Goal: Task Accomplishment & Management: Use online tool/utility

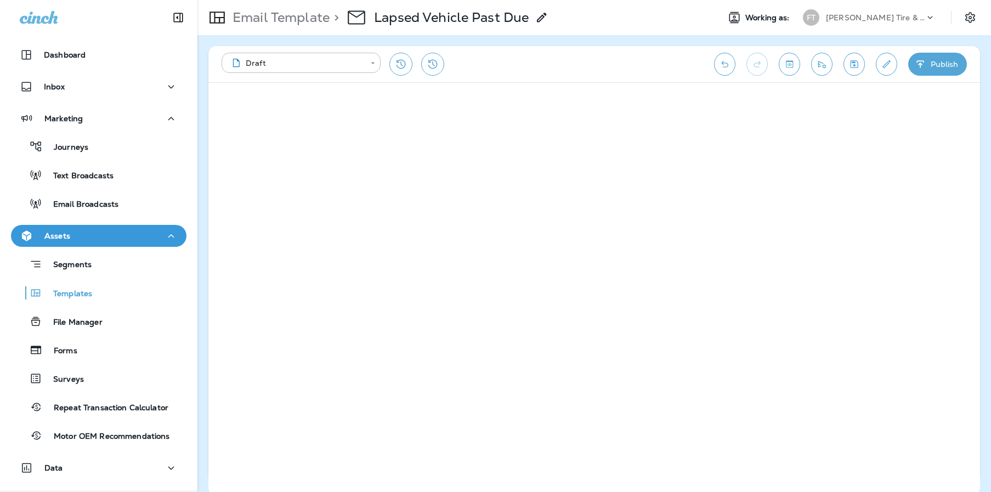
click at [728, 66] on icon "Undo" at bounding box center [725, 64] width 12 height 11
click at [731, 64] on button "Undo" at bounding box center [724, 64] width 21 height 23
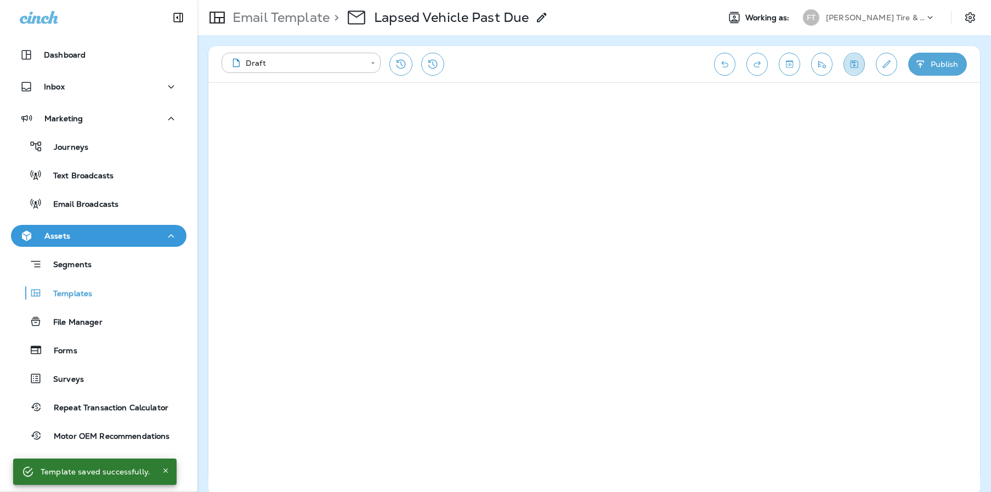
click at [854, 63] on icon "Save" at bounding box center [854, 64] width 12 height 11
click at [849, 66] on icon "Save" at bounding box center [854, 64] width 12 height 11
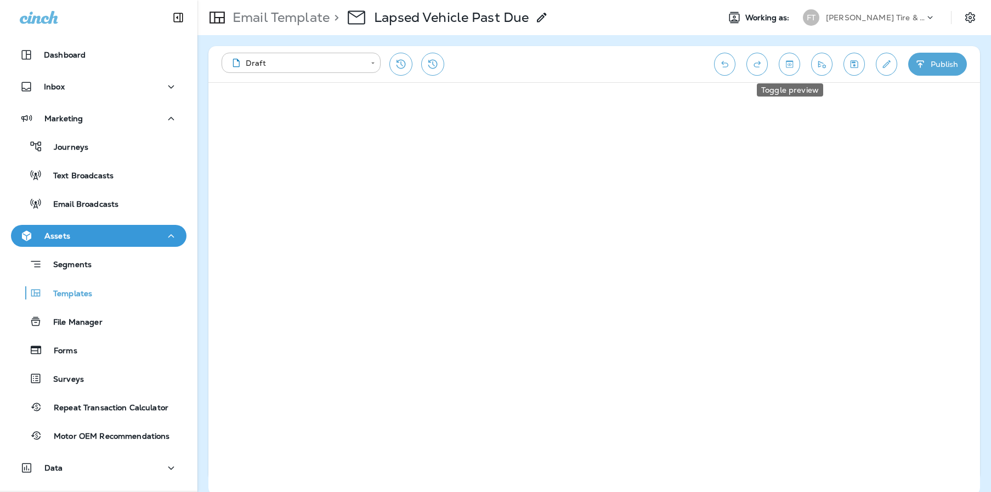
click at [792, 63] on icon "Toggle preview" at bounding box center [789, 63] width 7 height 7
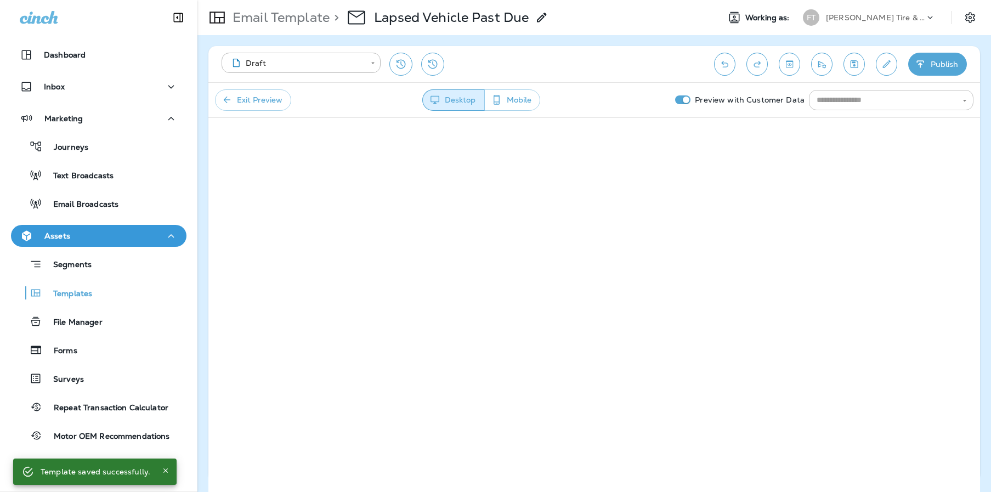
click at [834, 96] on input "text" at bounding box center [882, 100] width 140 height 14
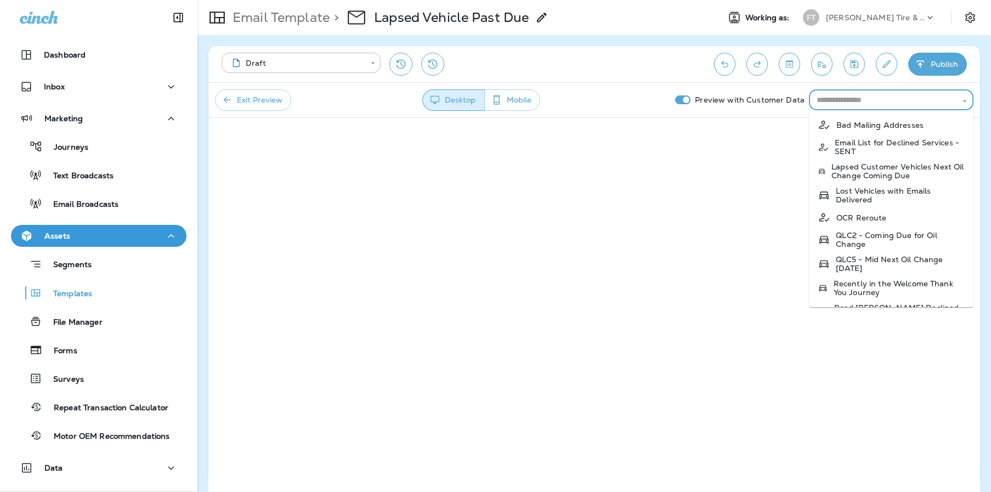
click at [884, 173] on p "Lapsed Customer Vehicles Next Oil Change Coming Due" at bounding box center [897, 171] width 133 height 18
type input "**********"
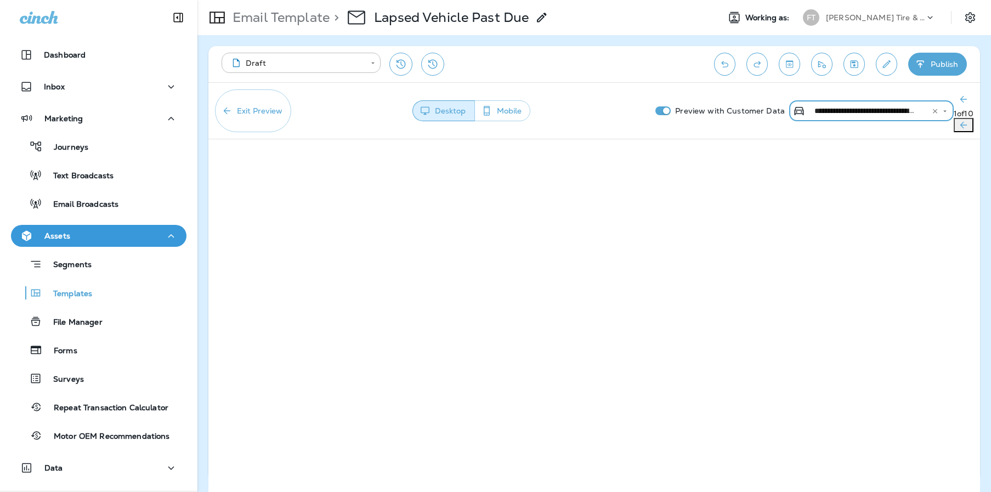
click at [252, 99] on button "Exit Preview" at bounding box center [253, 110] width 76 height 43
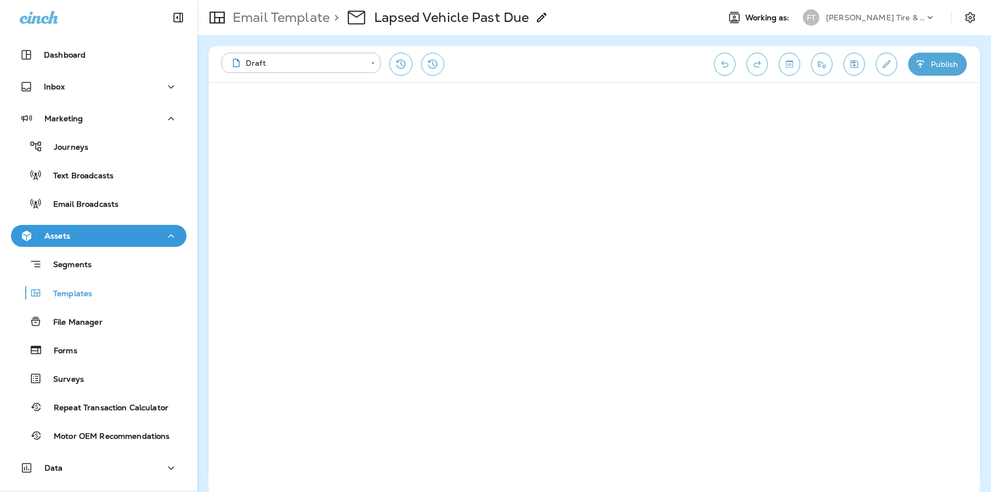
click at [856, 64] on icon "Save" at bounding box center [854, 64] width 12 height 11
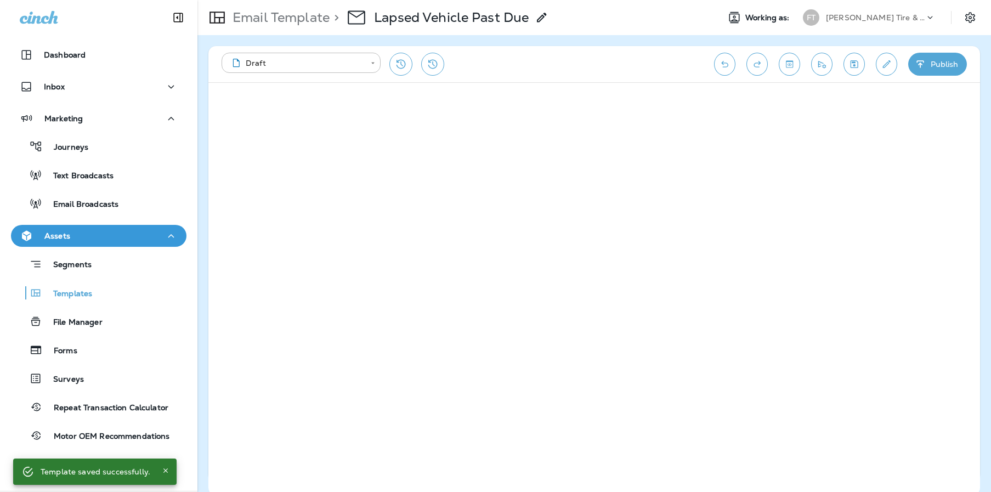
click at [754, 46] on div "**********" at bounding box center [593, 64] width 771 height 36
click at [850, 61] on icon "Save" at bounding box center [854, 64] width 12 height 11
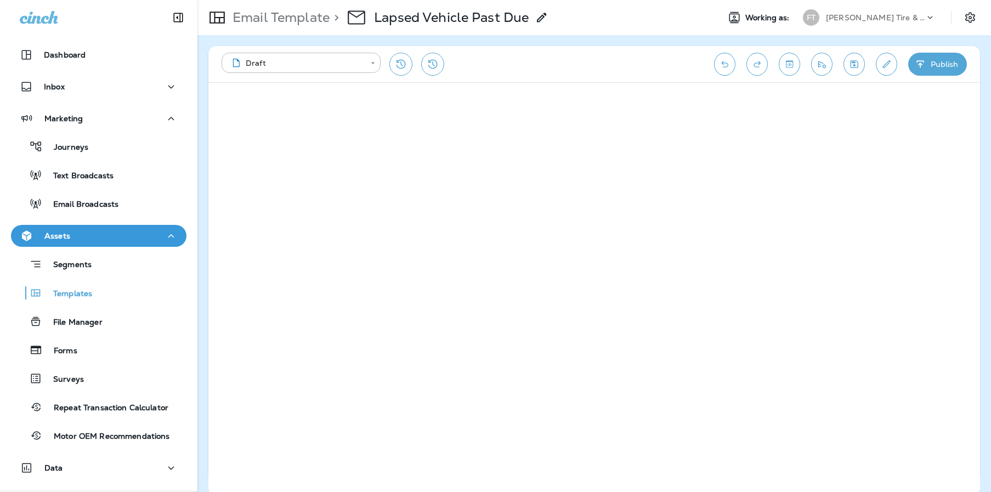
click at [288, 24] on p "Email Template" at bounding box center [278, 17] width 101 height 16
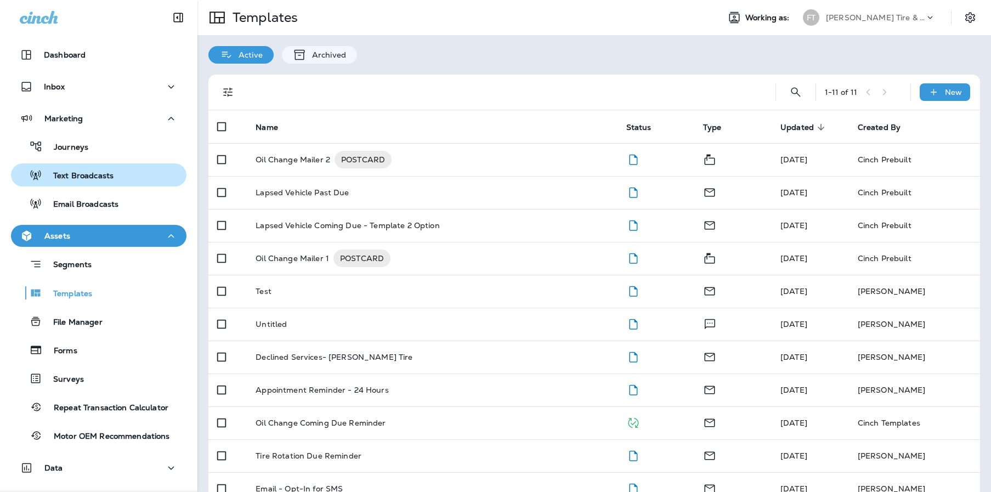
click at [91, 178] on p "Text Broadcasts" at bounding box center [77, 176] width 71 height 10
